Goal: Information Seeking & Learning: Check status

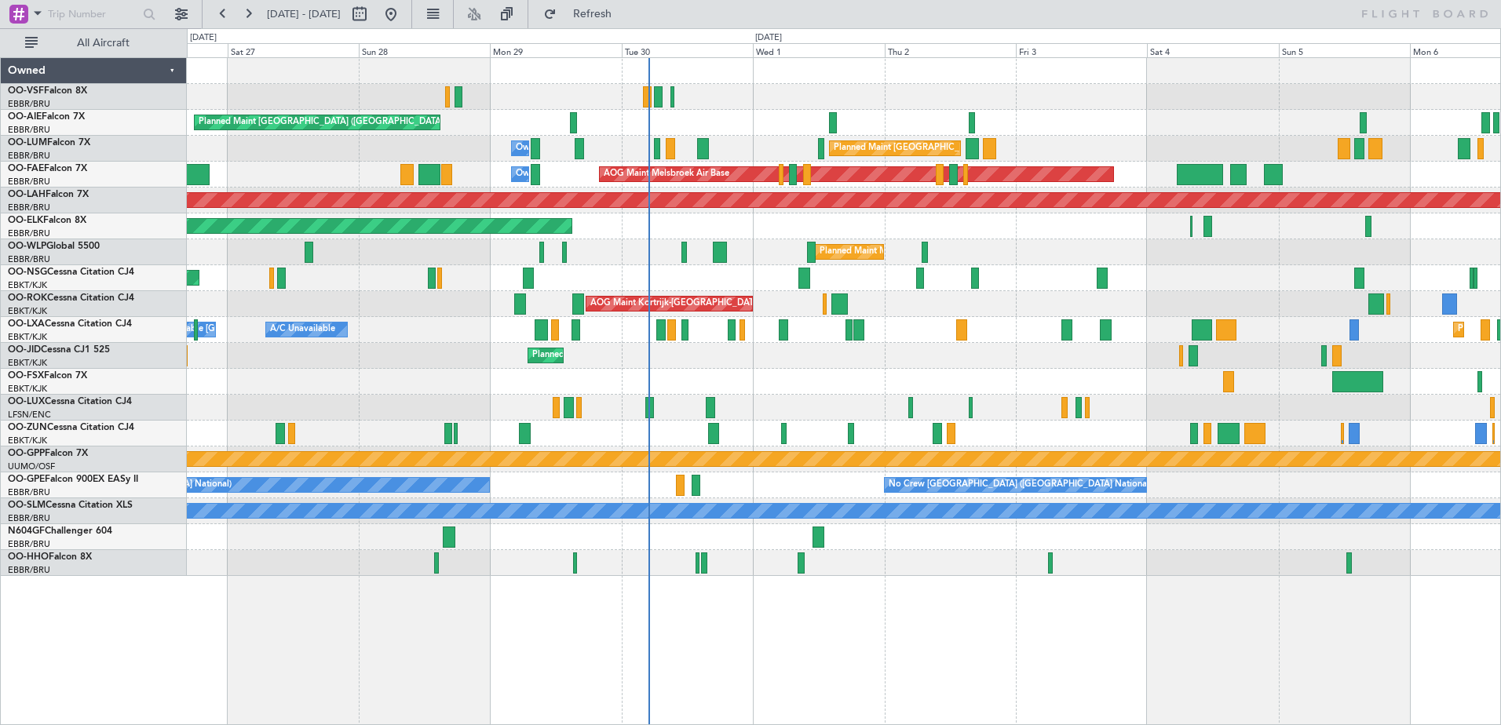
click at [769, 235] on div "Planned Maint Kortrijk-[GEOGRAPHIC_DATA]" at bounding box center [843, 226] width 1313 height 26
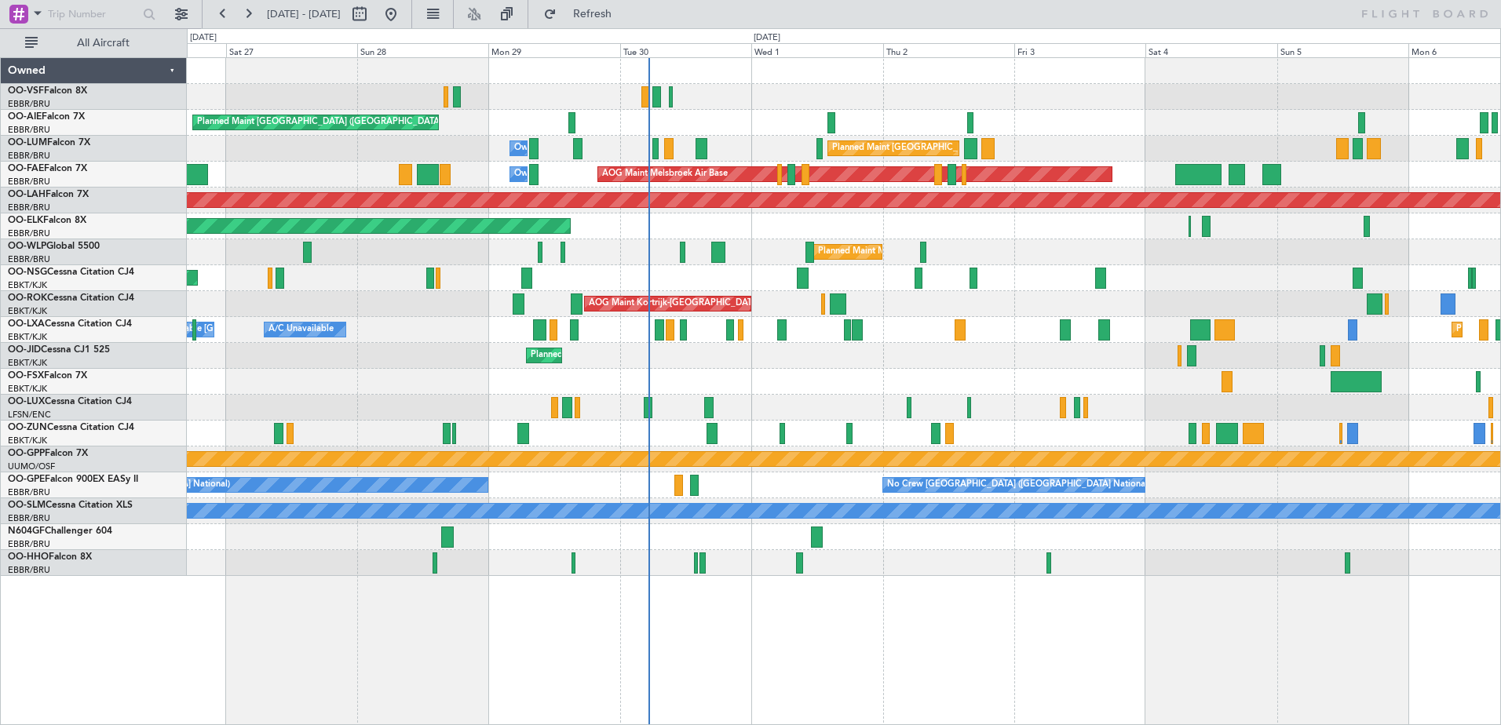
click at [517, 253] on div "Planned Maint [GEOGRAPHIC_DATA] ([GEOGRAPHIC_DATA]) Unplanned Maint Amsterdam (…" at bounding box center [843, 317] width 1313 height 518
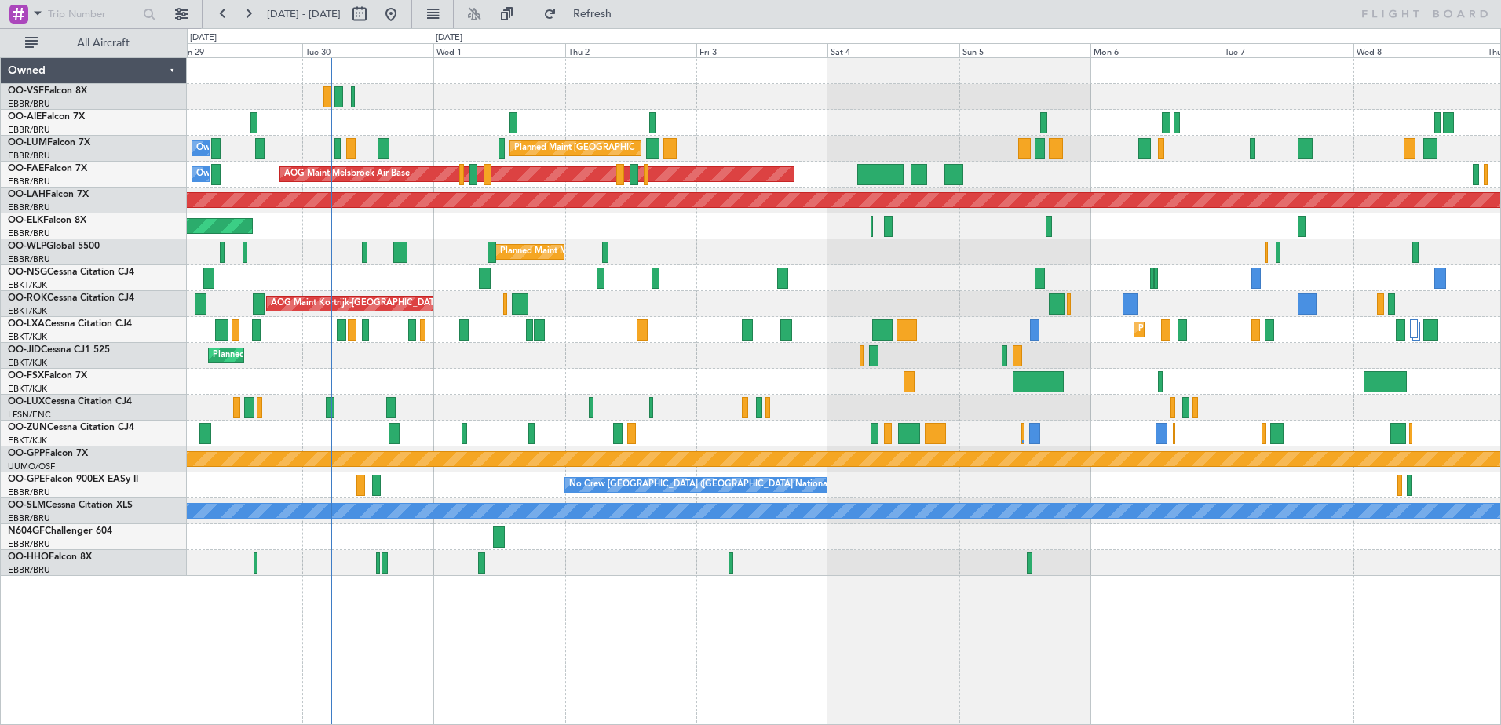
click at [447, 213] on div "Planned Maint [GEOGRAPHIC_DATA] ([GEOGRAPHIC_DATA]) Planned Maint [GEOGRAPHIC_D…" at bounding box center [843, 317] width 1313 height 518
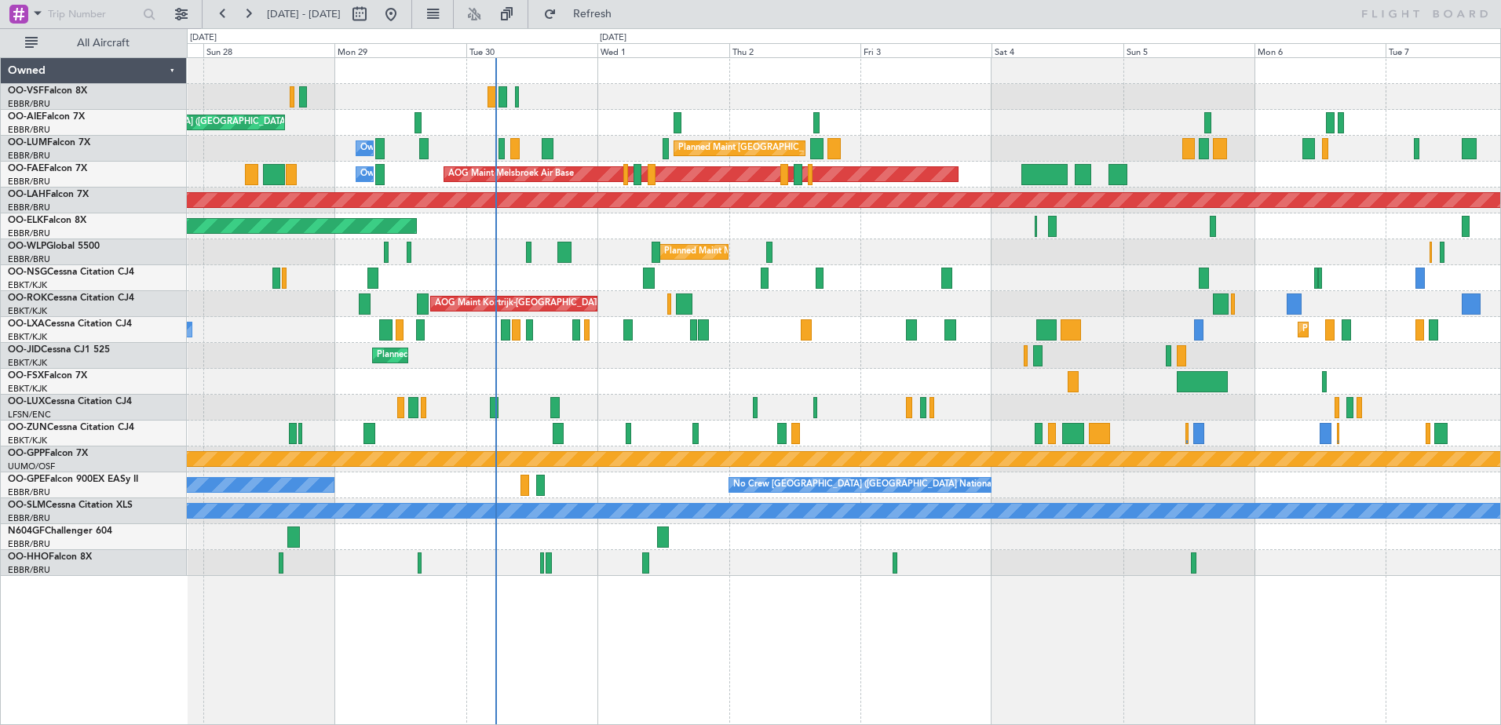
click at [597, 132] on div "Planned Maint [GEOGRAPHIC_DATA] ([GEOGRAPHIC_DATA]) Unplanned Maint Amsterdam (…" at bounding box center [843, 123] width 1313 height 26
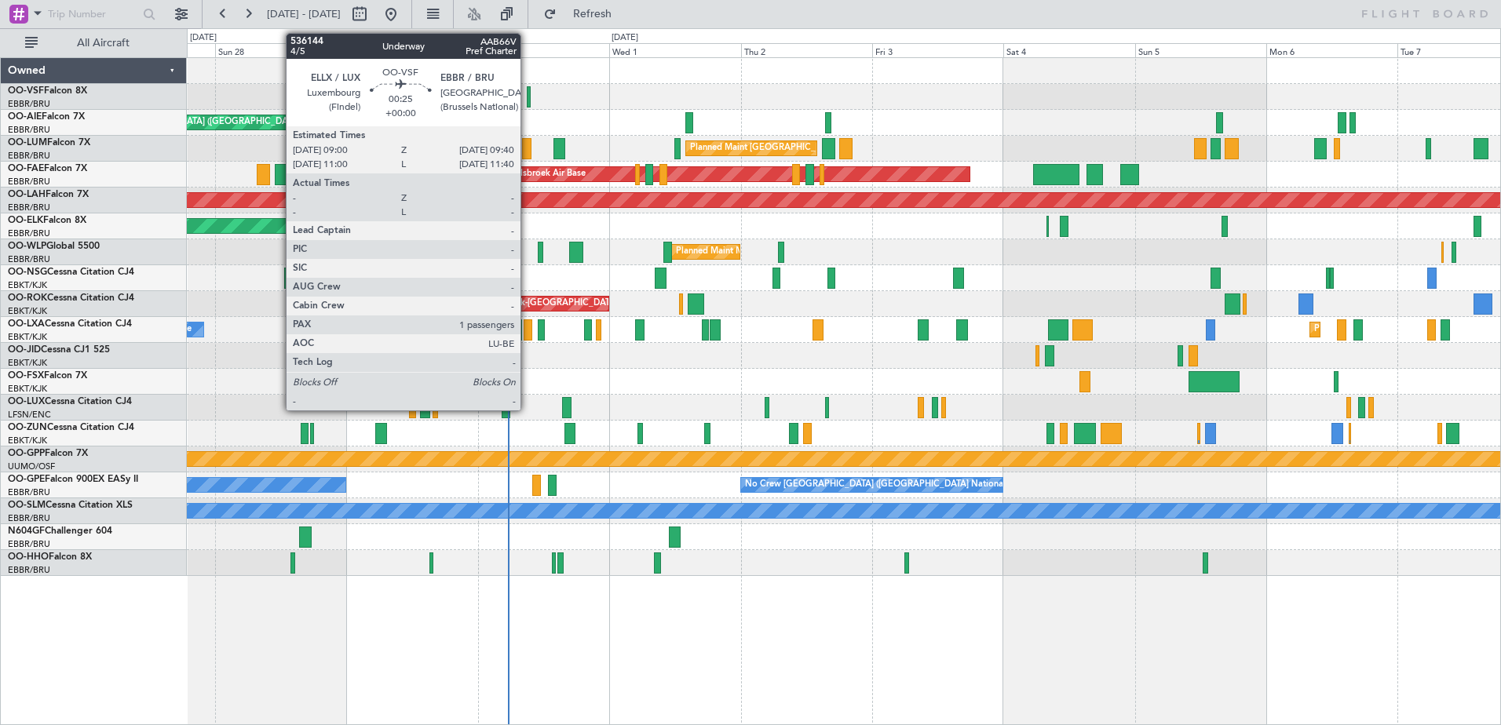
click at [527, 91] on div at bounding box center [529, 96] width 4 height 21
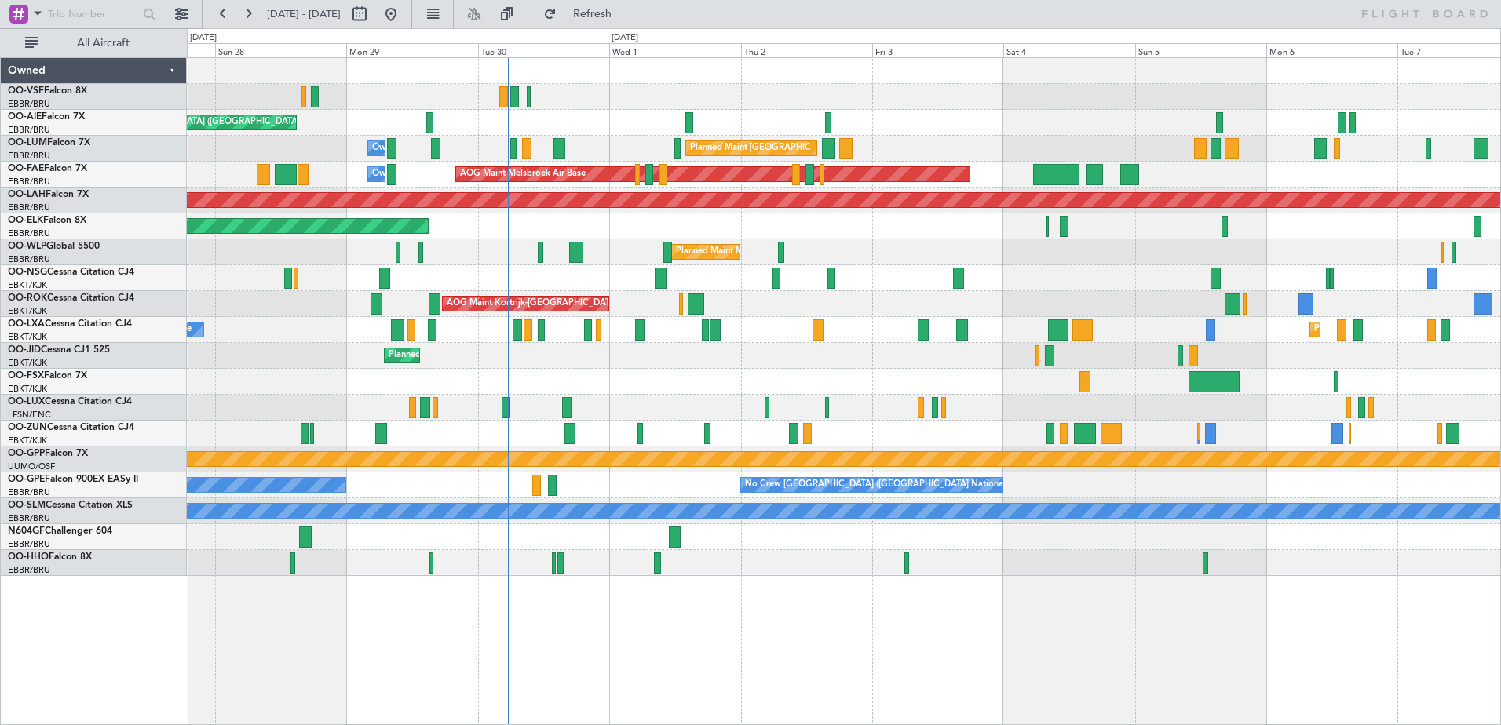
click at [870, 471] on div "Planned Maint [GEOGRAPHIC_DATA] ([GEOGRAPHIC_DATA]) Unplanned Maint Amsterdam (…" at bounding box center [843, 317] width 1313 height 518
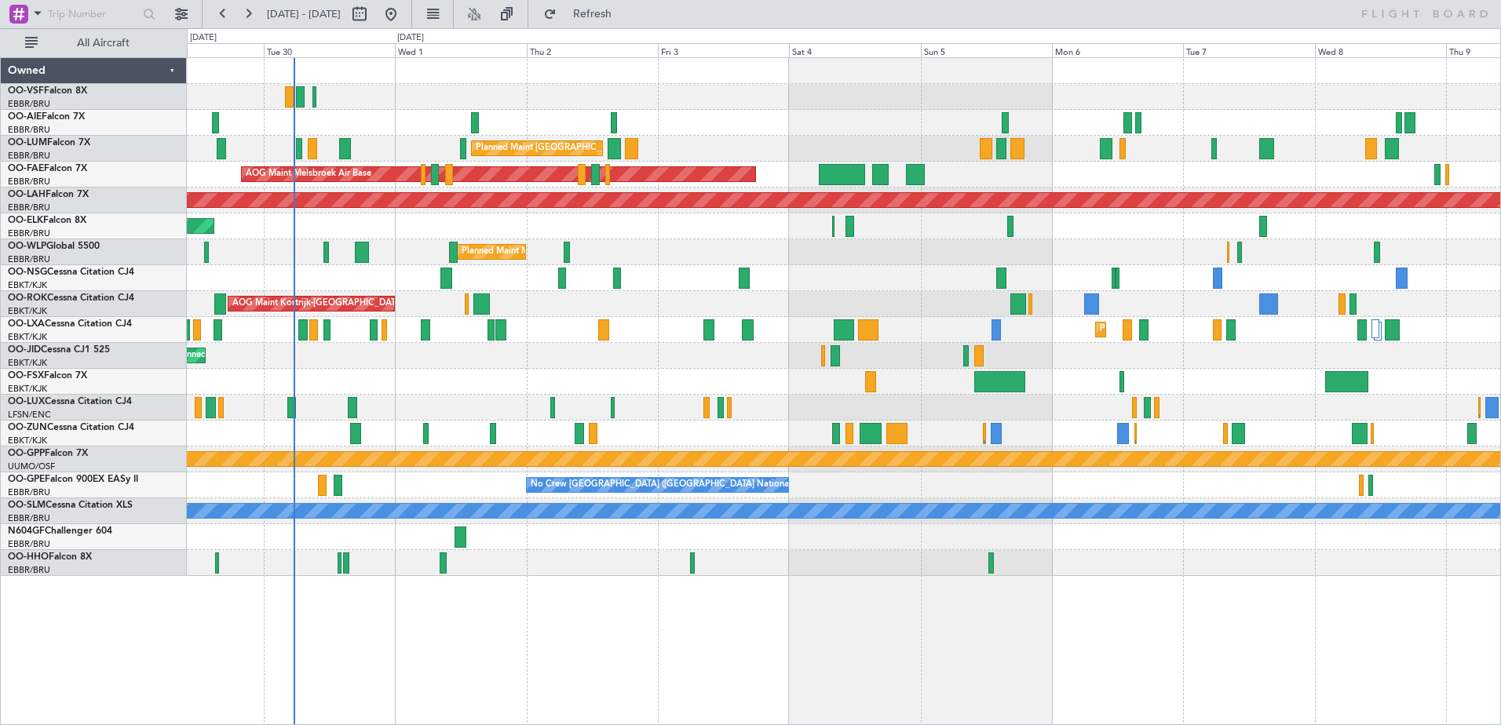
click at [1075, 491] on div "No Crew [GEOGRAPHIC_DATA] ([GEOGRAPHIC_DATA] National) No Crew [GEOGRAPHIC_DATA…" at bounding box center [843, 486] width 1313 height 26
